Goal: Transaction & Acquisition: Purchase product/service

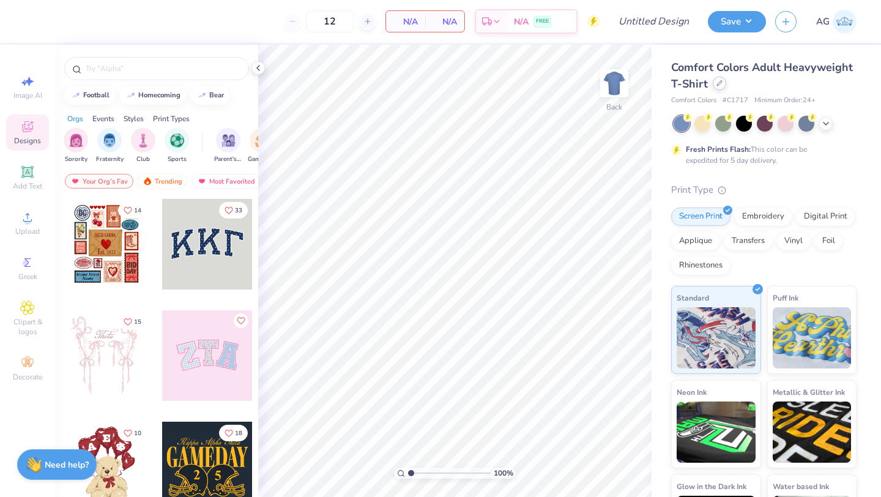
click at [718, 78] on div at bounding box center [719, 82] width 13 height 13
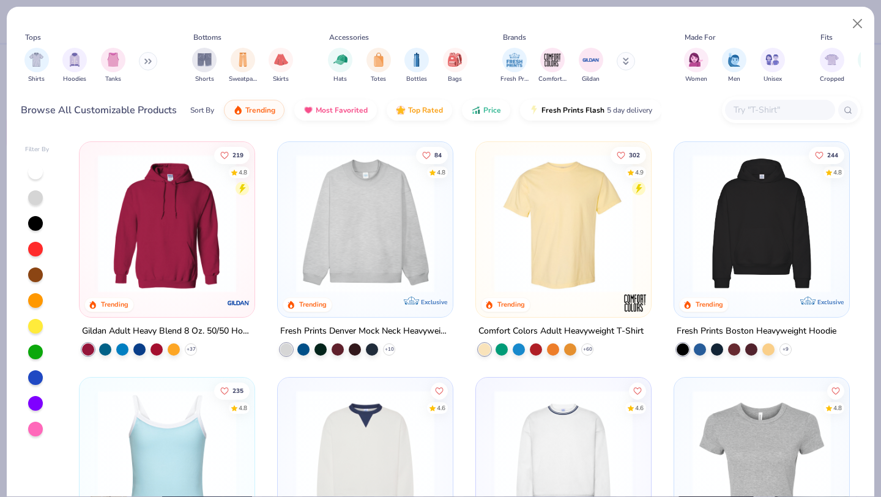
click at [148, 64] on icon at bounding box center [147, 61] width 7 height 6
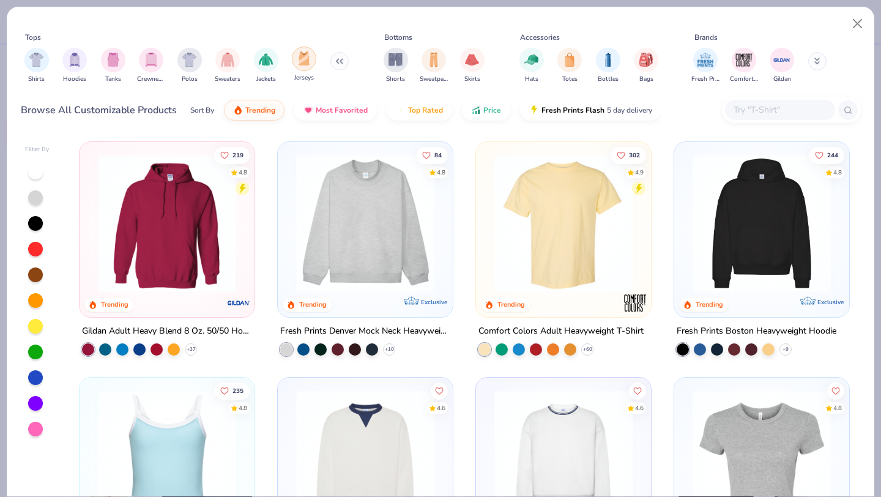
click at [303, 64] on img "filter for Jerseys" at bounding box center [303, 58] width 13 height 14
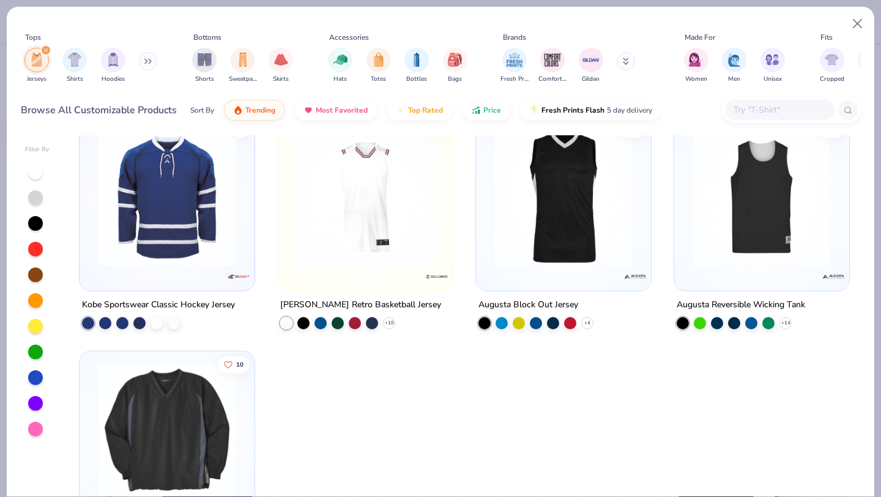
scroll to position [264, 0]
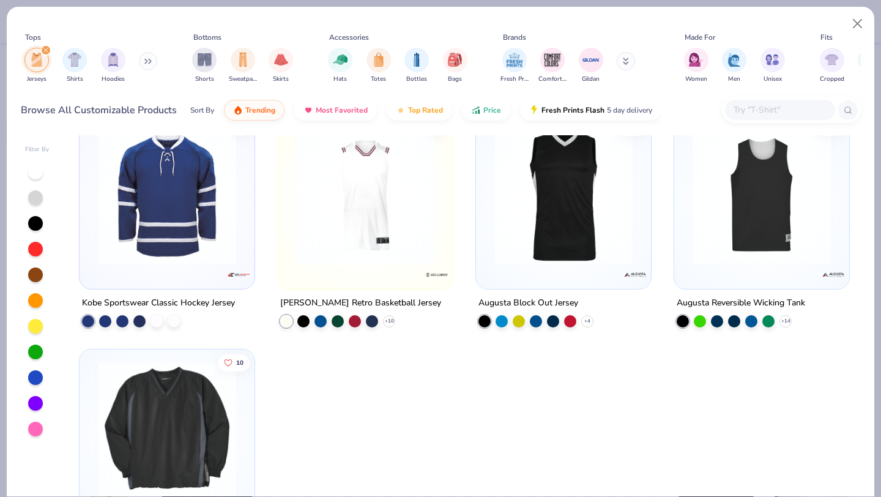
click at [559, 193] on img at bounding box center [563, 195] width 150 height 138
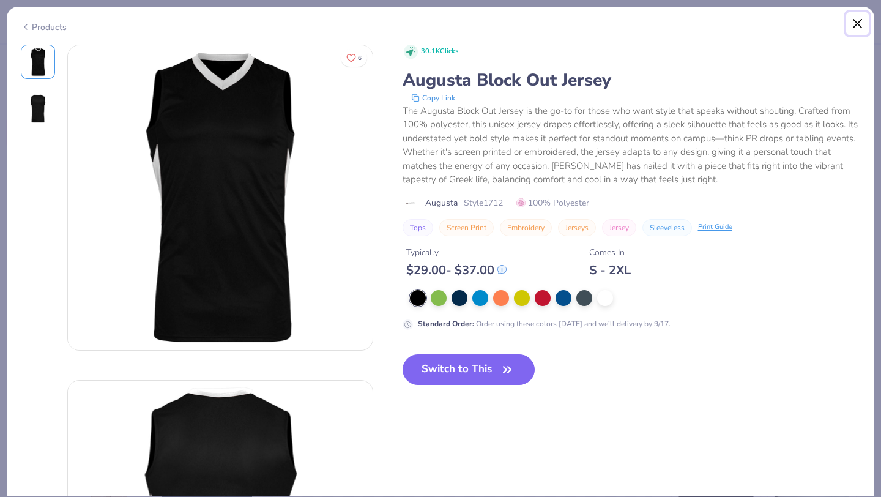
click at [858, 21] on button "Close" at bounding box center [857, 23] width 23 height 23
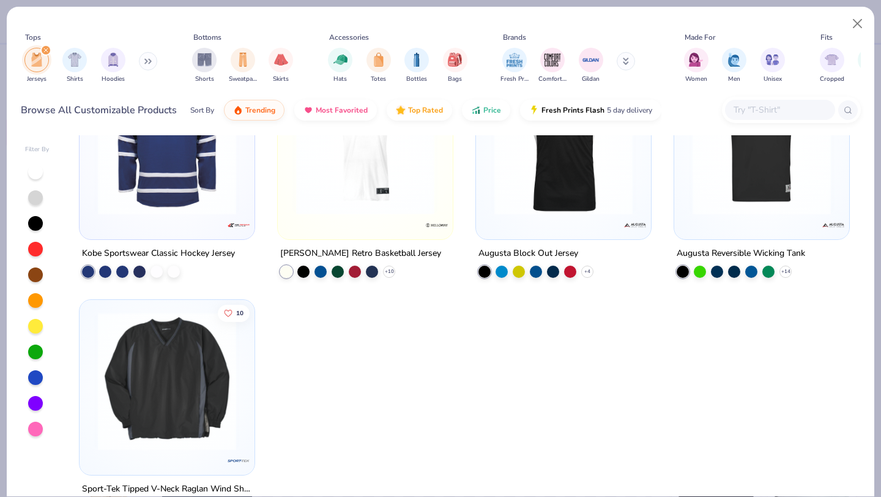
scroll to position [234, 0]
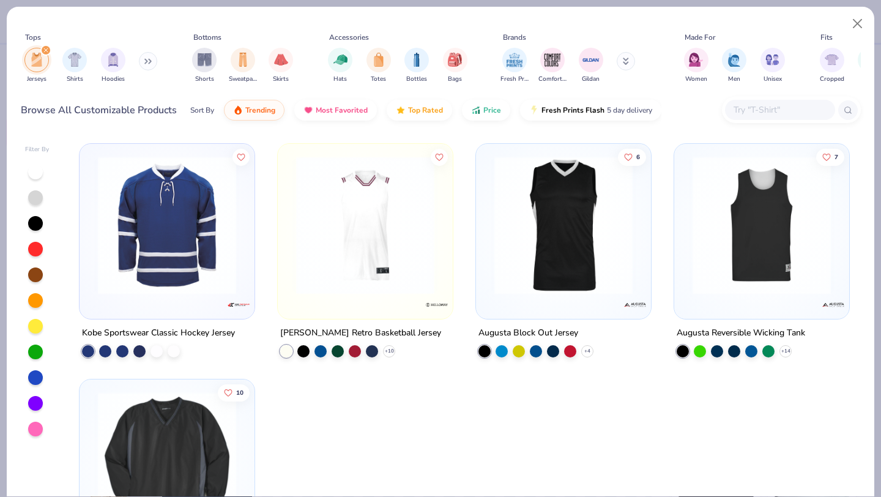
click at [403, 243] on img at bounding box center [365, 225] width 150 height 138
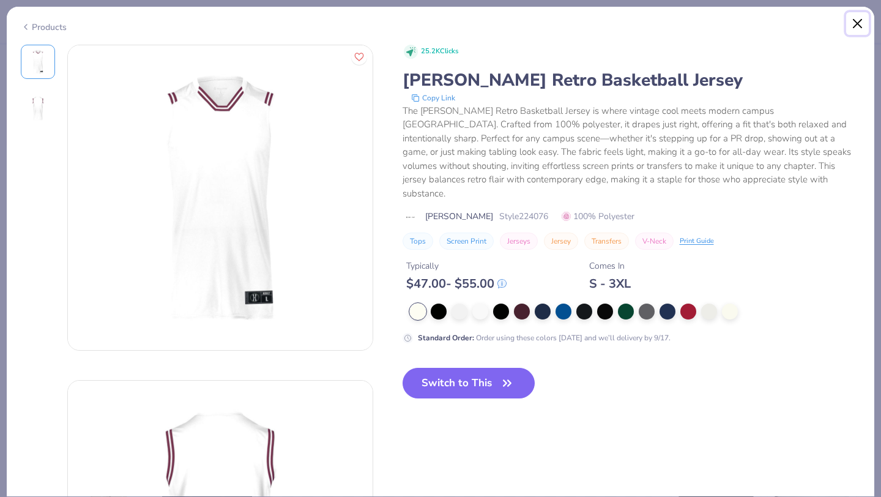
click at [850, 18] on button "Close" at bounding box center [857, 23] width 23 height 23
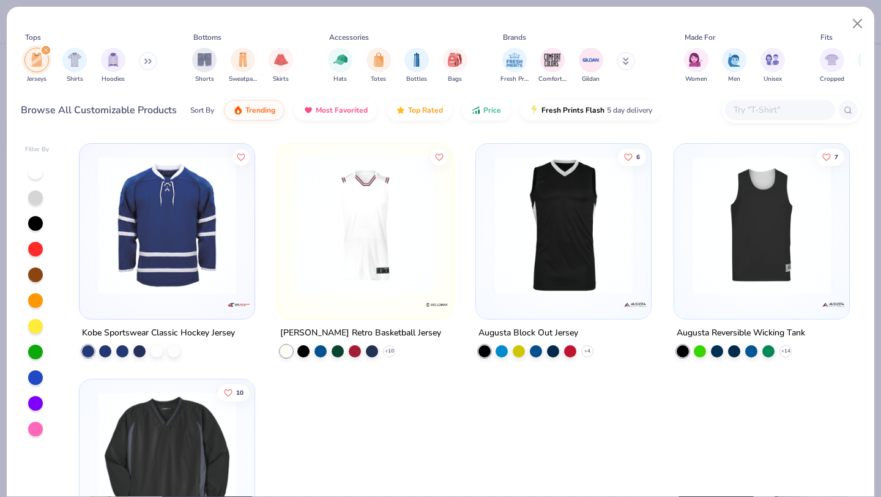
click at [366, 237] on img at bounding box center [365, 225] width 150 height 138
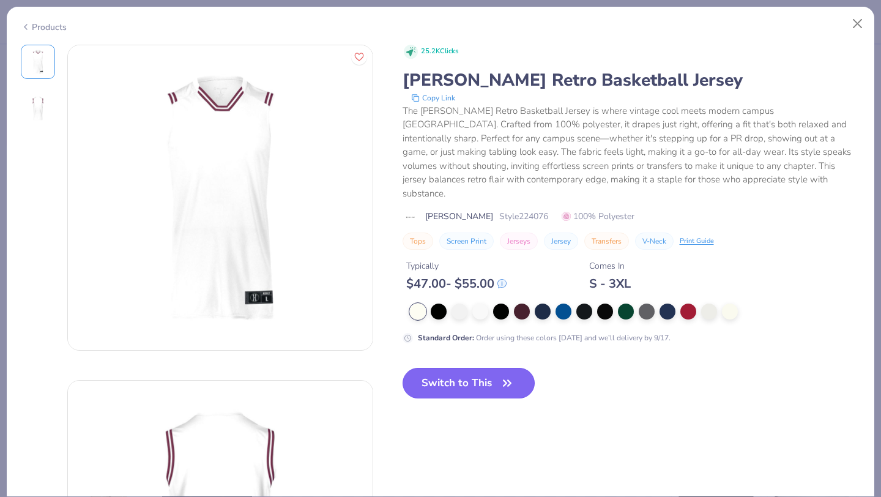
click at [509, 374] on icon "button" at bounding box center [507, 382] width 17 height 17
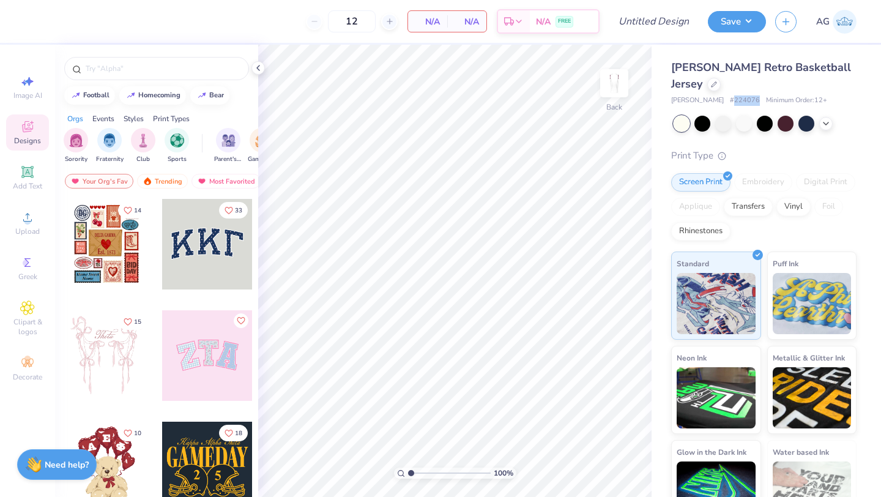
drag, startPoint x: 711, startPoint y: 101, endPoint x: 735, endPoint y: 102, distance: 24.5
click at [735, 102] on div "[PERSON_NAME] # 224076 Minimum Order: 12 +" at bounding box center [763, 100] width 185 height 10
copy span "224076"
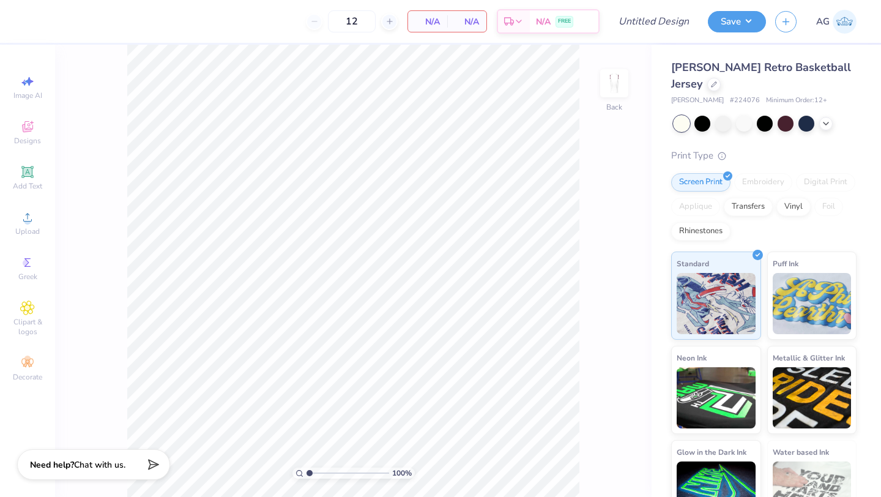
click at [823, 24] on span "AG" at bounding box center [822, 22] width 13 height 14
click at [730, 101] on span "# 224076" at bounding box center [745, 100] width 30 height 10
copy span "224076"
click at [845, 28] on img at bounding box center [844, 22] width 24 height 24
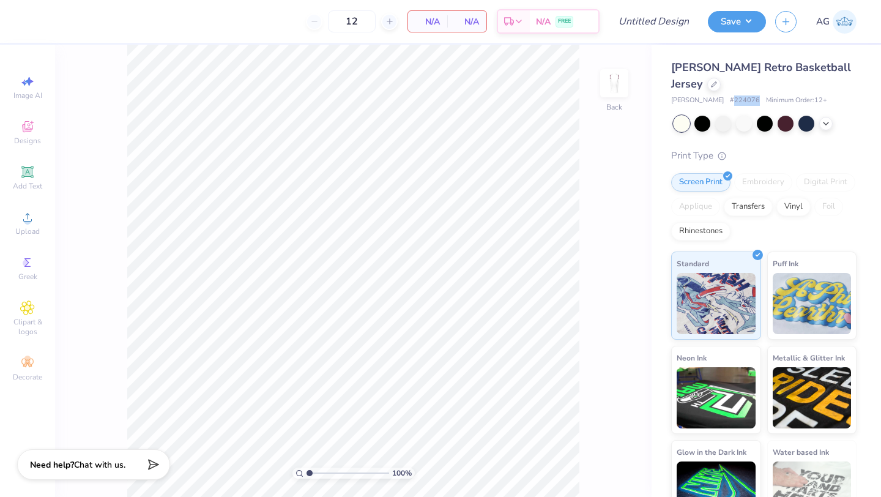
click at [730, 101] on span "# 224076" at bounding box center [745, 100] width 30 height 10
drag, startPoint x: 711, startPoint y: 102, endPoint x: 740, endPoint y: 102, distance: 28.7
click at [740, 102] on div "[PERSON_NAME] # 224076 Minimum Order: 12 +" at bounding box center [763, 100] width 185 height 10
copy span "224076"
click at [692, 69] on span "[PERSON_NAME] Retro Basketball Jersey" at bounding box center [761, 75] width 180 height 31
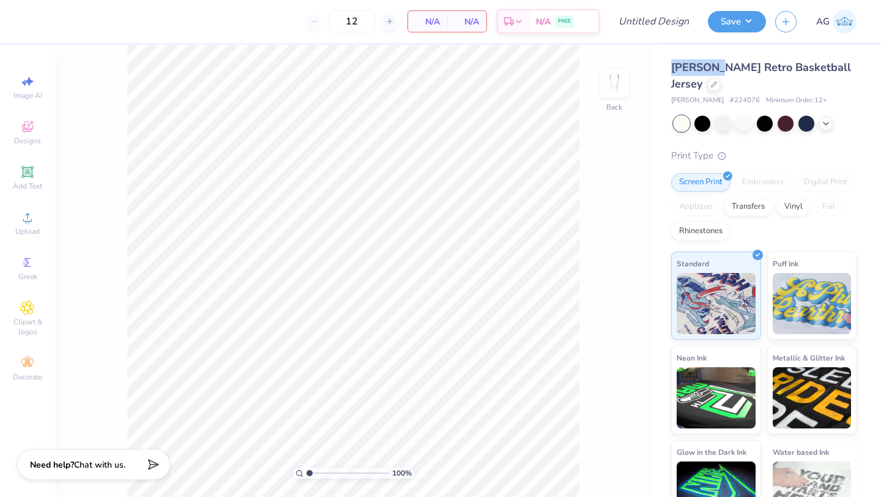
click at [692, 69] on span "[PERSON_NAME] Retro Basketball Jersey" at bounding box center [761, 75] width 180 height 31
click at [671, 90] on div "[PERSON_NAME] Retro Basketball Jersey" at bounding box center [763, 75] width 185 height 33
click at [711, 83] on icon at bounding box center [714, 83] width 6 height 6
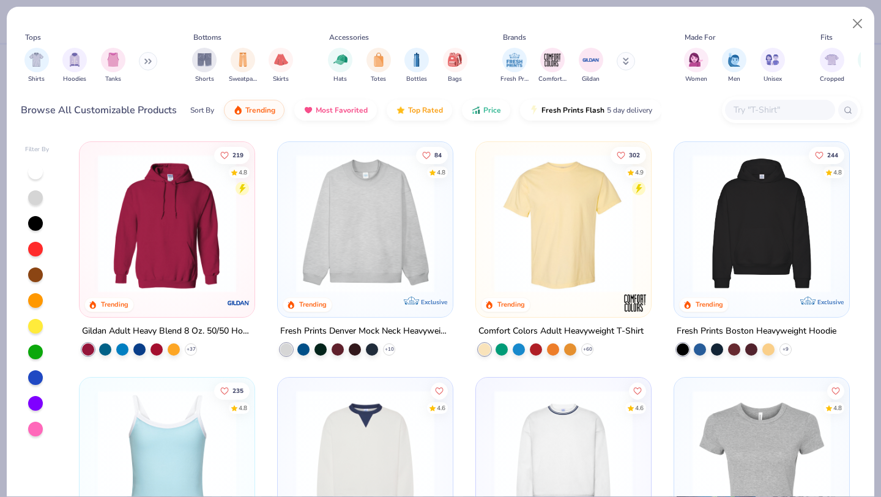
click at [149, 55] on button at bounding box center [148, 61] width 18 height 18
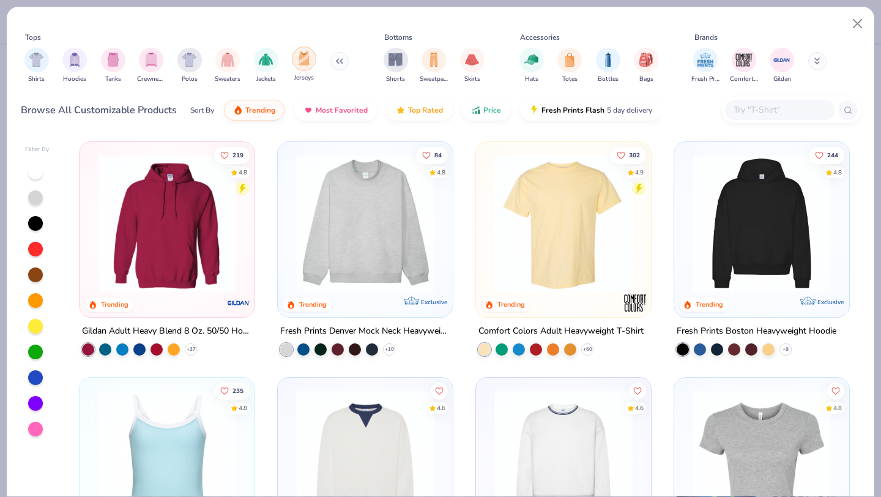
click at [300, 69] on div "filter for Jerseys" at bounding box center [304, 58] width 24 height 24
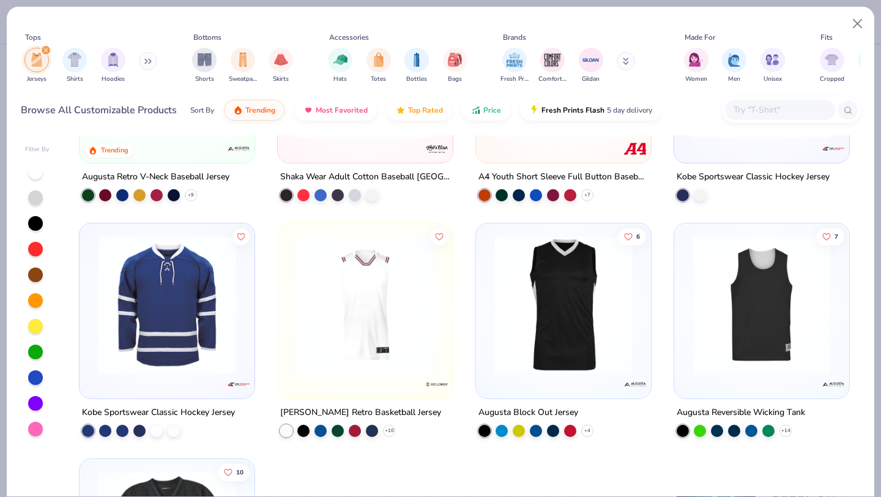
scroll to position [146, 0]
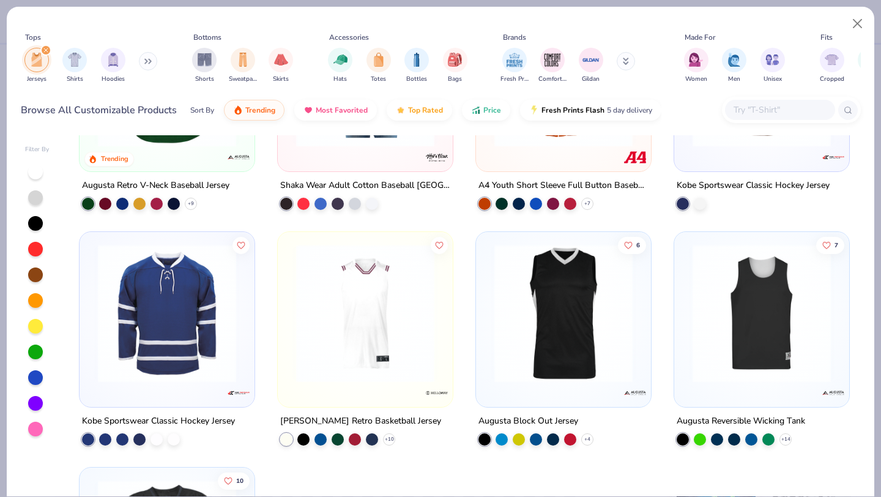
click at [387, 328] on img at bounding box center [365, 313] width 150 height 138
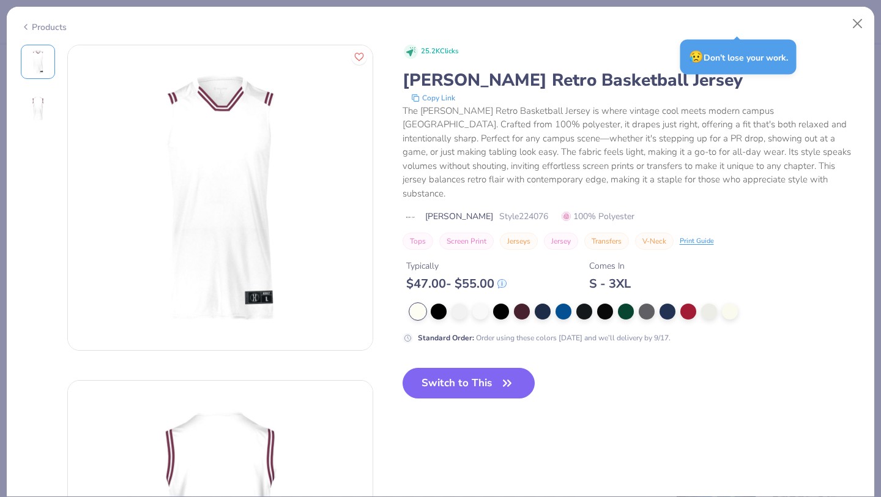
click at [243, 55] on img at bounding box center [220, 197] width 305 height 305
click at [857, 19] on button "Close" at bounding box center [857, 23] width 23 height 23
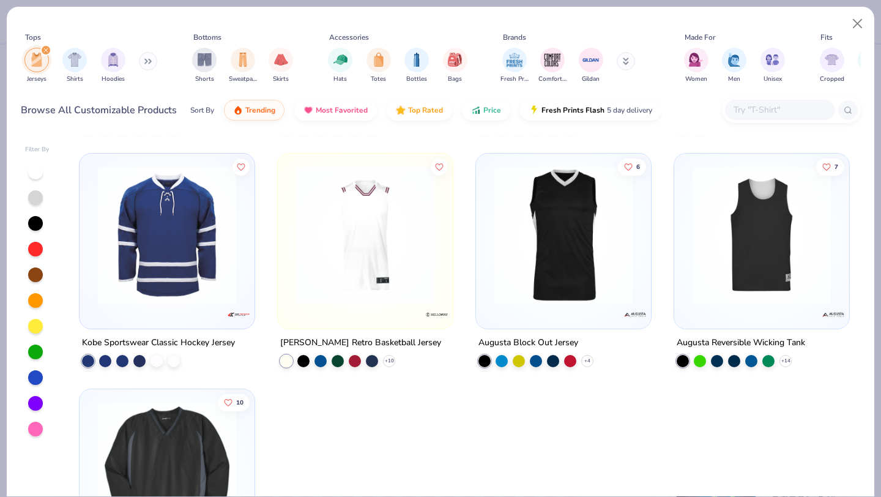
scroll to position [221, 0]
